Goal: Obtain resource: Obtain resource

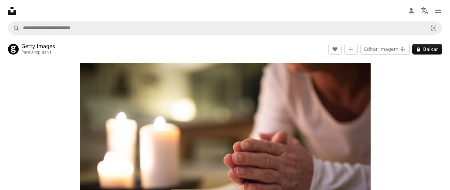
scroll to position [67, 0]
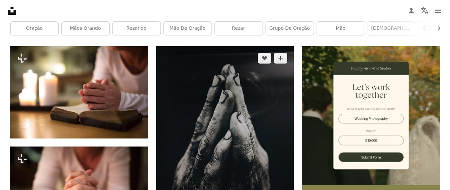
scroll to position [200, 0]
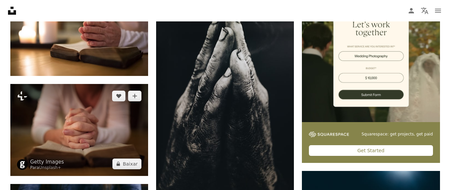
click at [76, 128] on img at bounding box center [79, 130] width 138 height 92
